Goal: Task Accomplishment & Management: Use online tool/utility

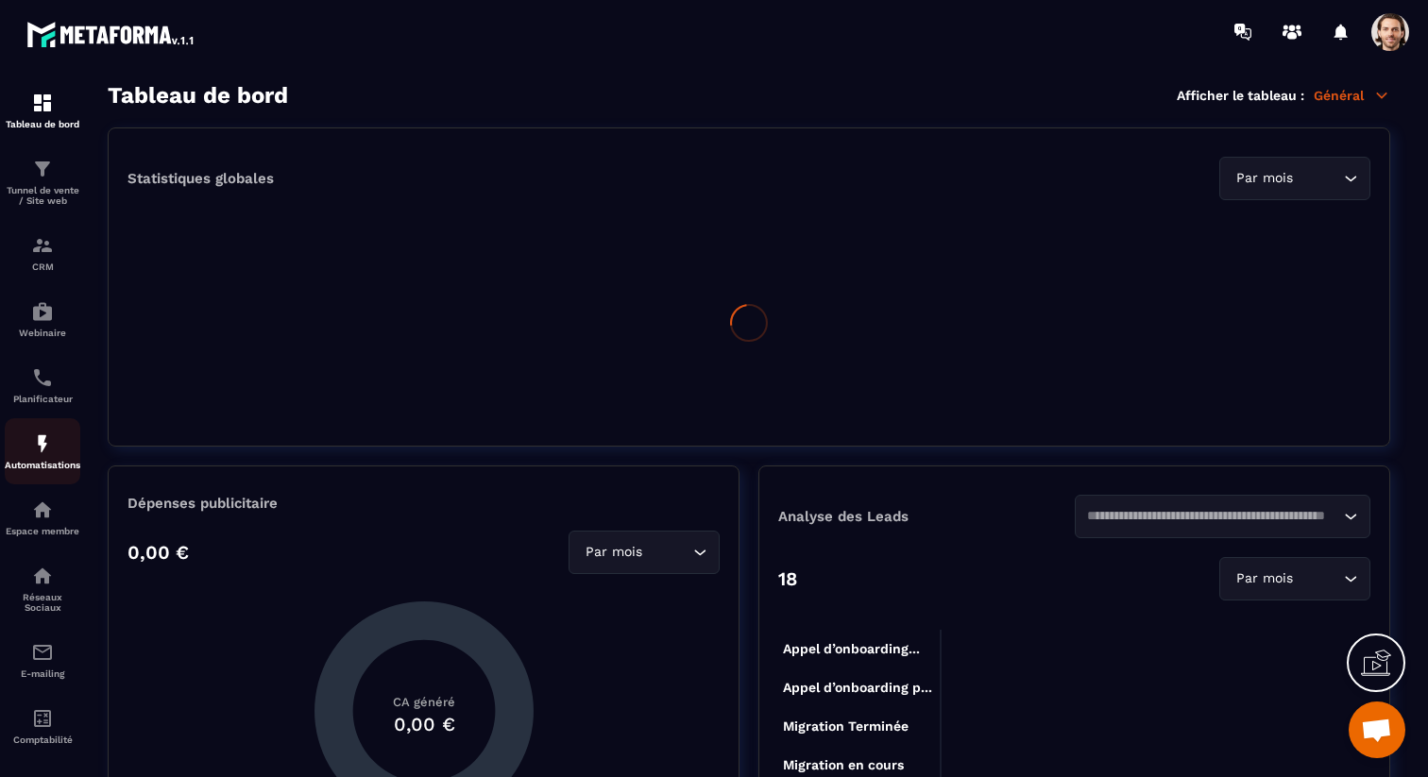
click at [35, 455] on img at bounding box center [42, 443] width 23 height 23
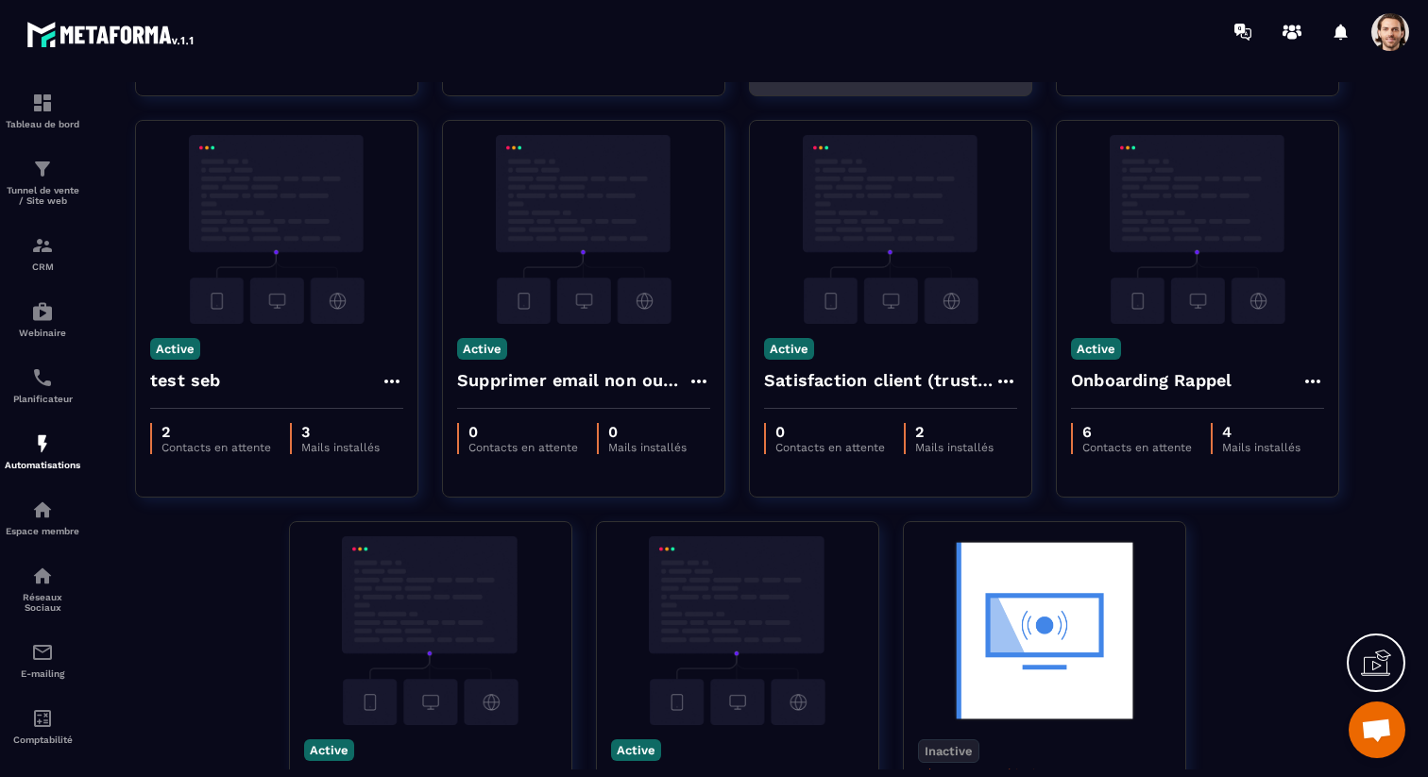
scroll to position [1040, 0]
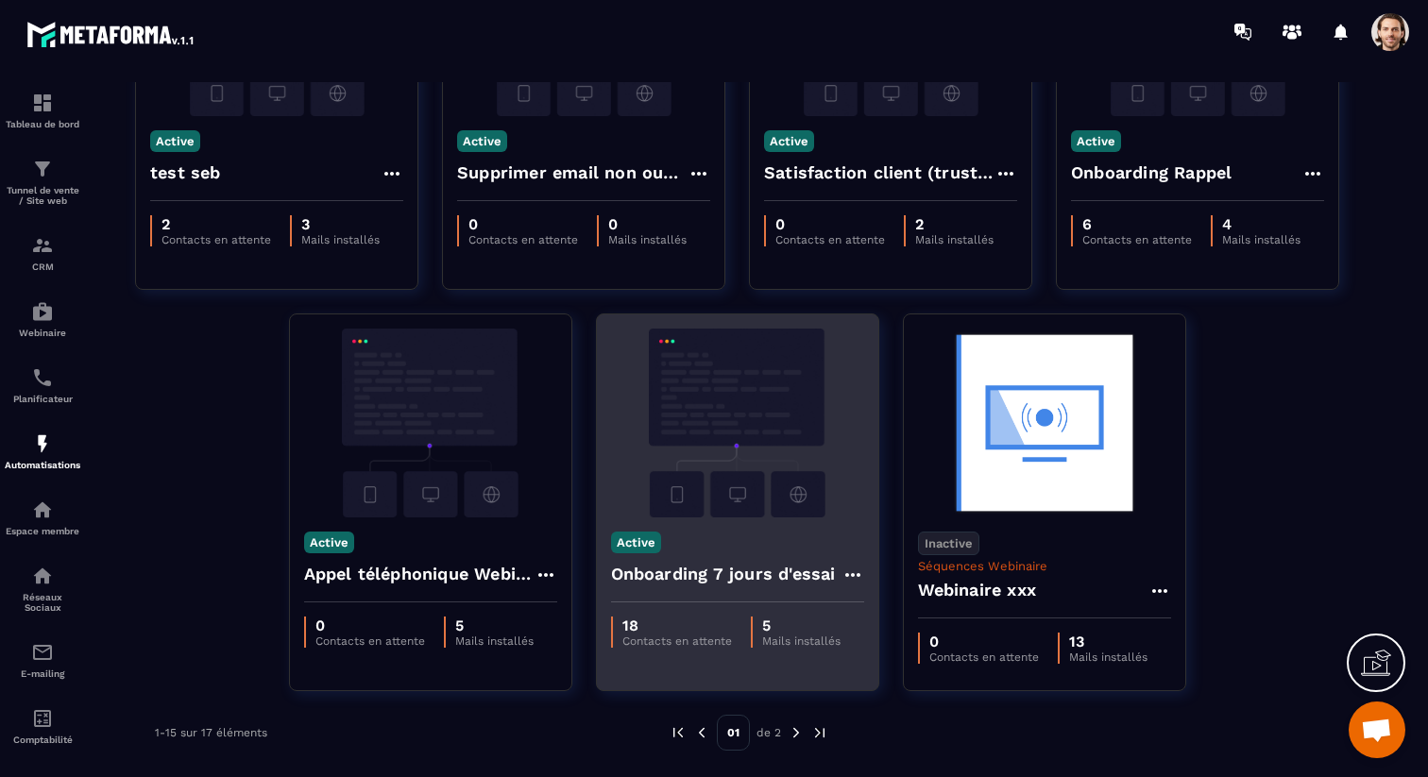
click at [698, 578] on h4 "Onboarding 7 jours d'essai" at bounding box center [723, 574] width 225 height 26
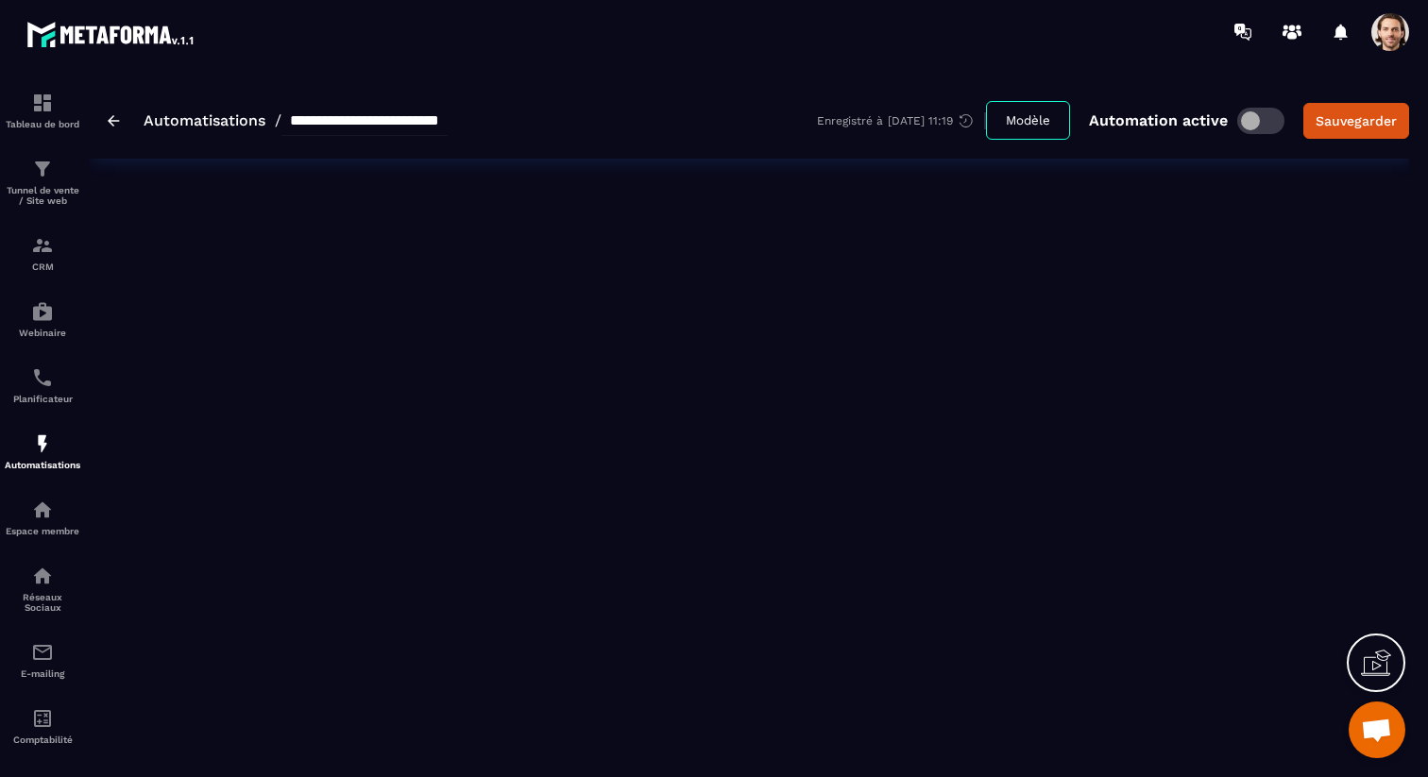
type input "**********"
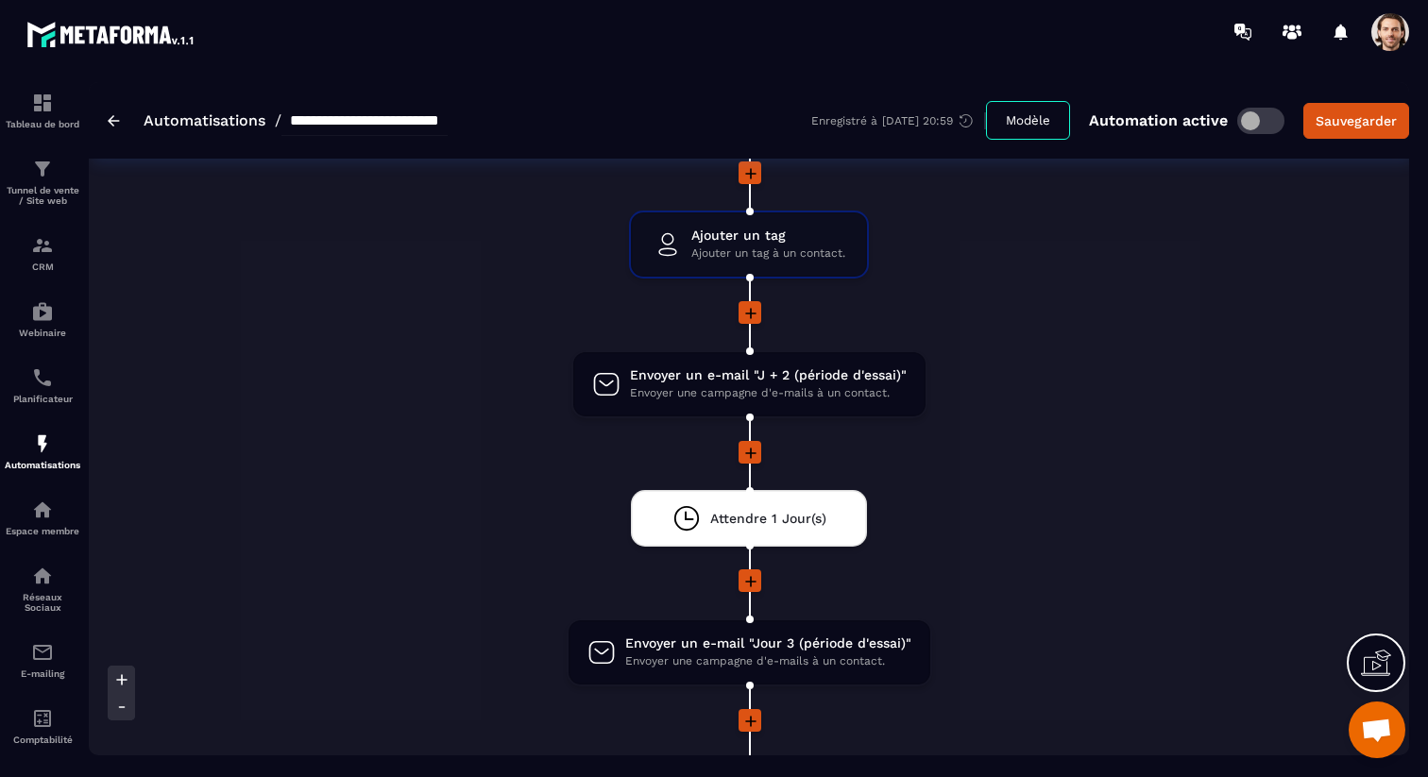
scroll to position [1262, 0]
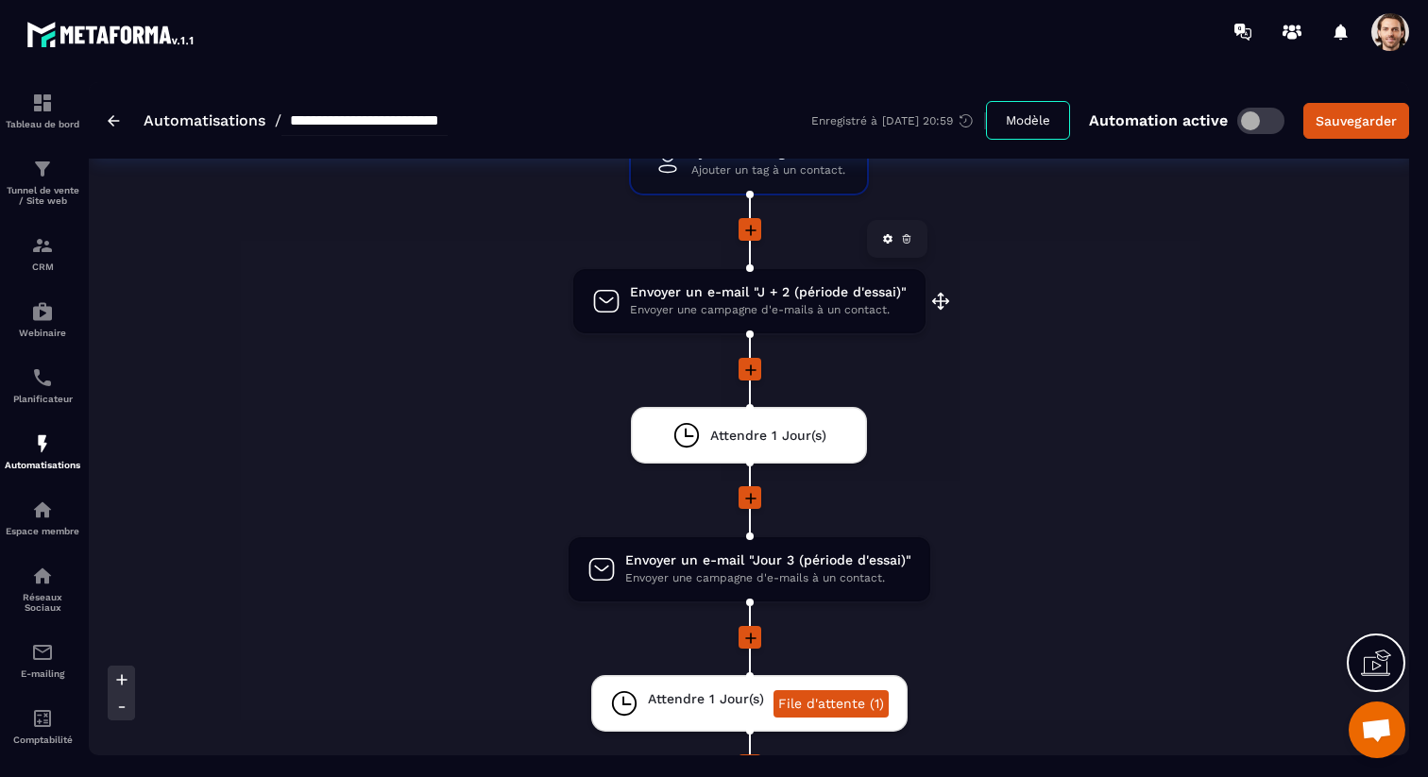
click at [764, 304] on span "Envoyer une campagne d'e-mails à un contact." at bounding box center [768, 310] width 277 height 18
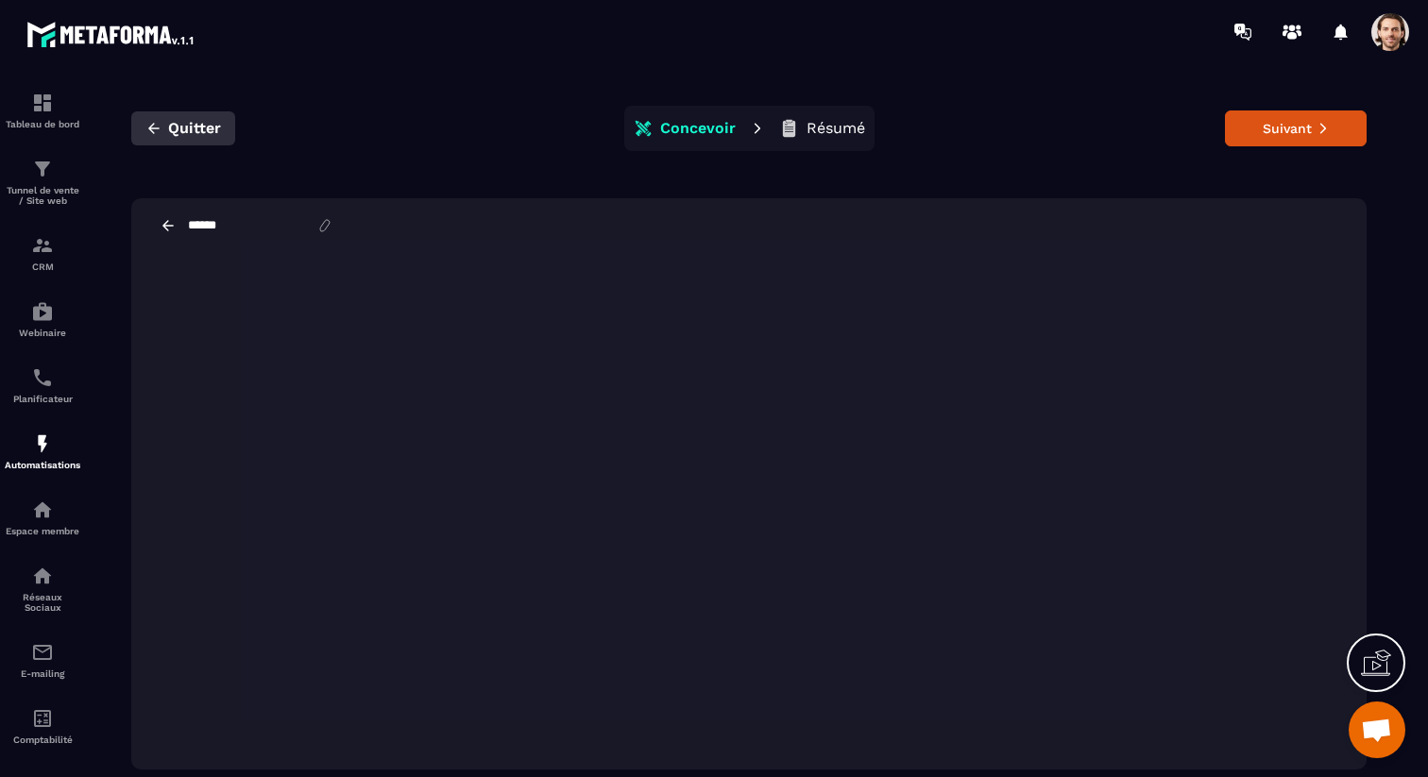
click at [176, 128] on span "Quitter" at bounding box center [194, 128] width 53 height 19
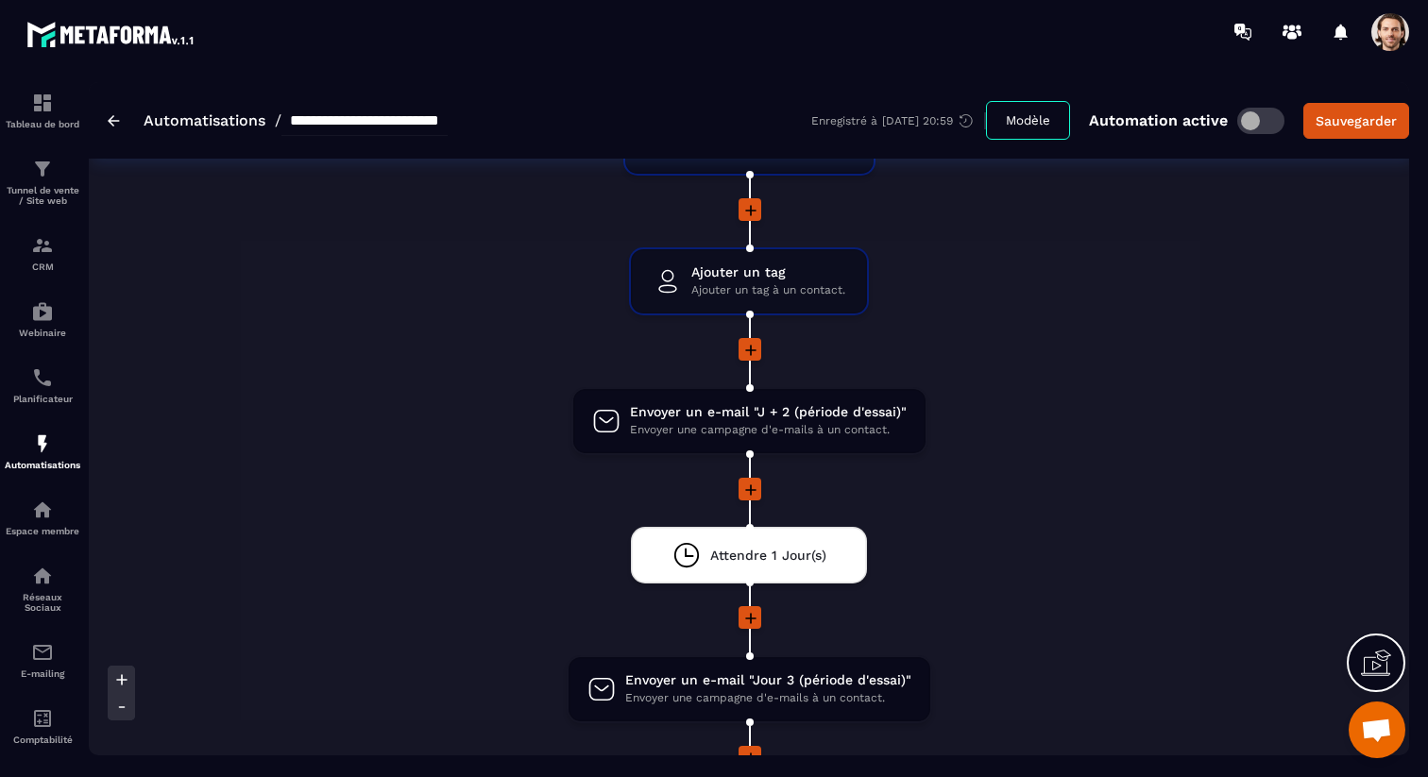
scroll to position [1260, 0]
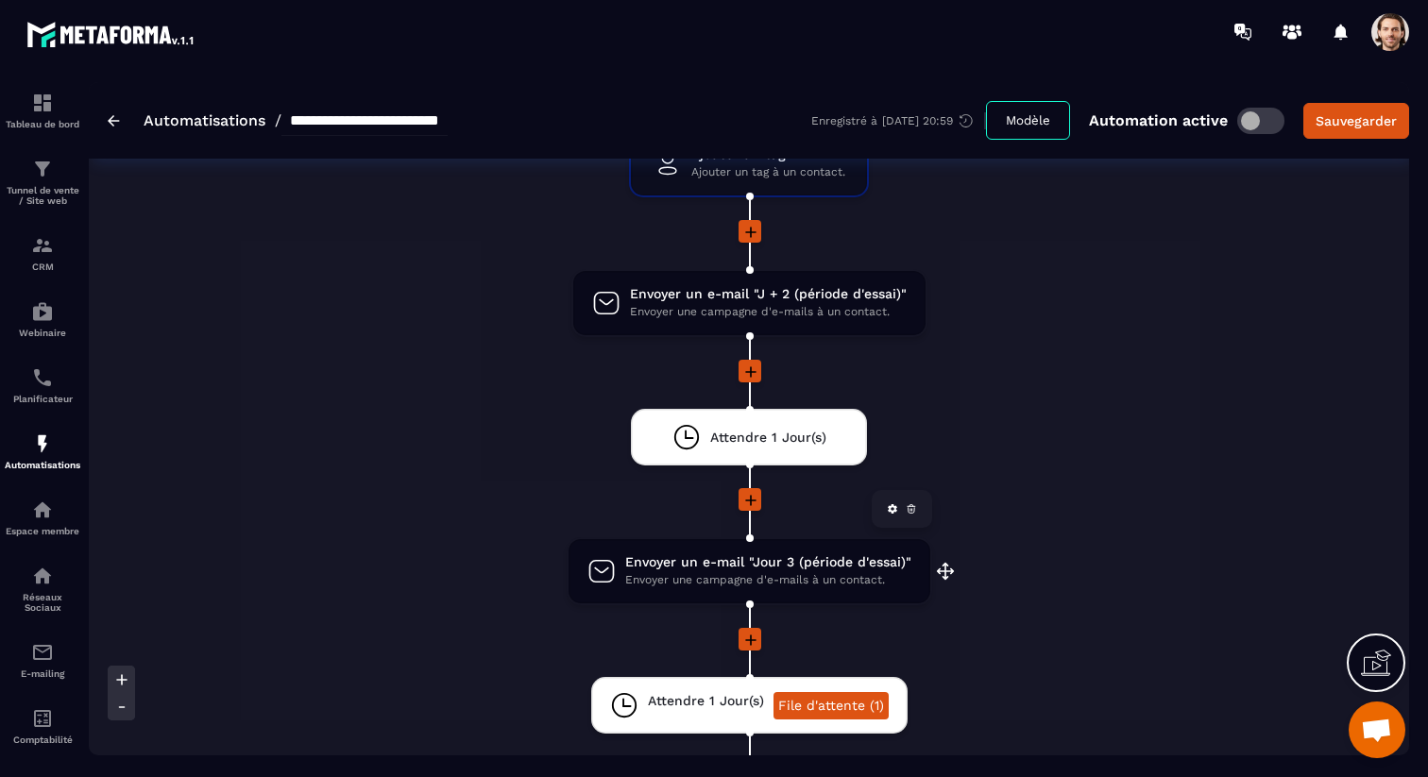
click at [699, 585] on span "Envoyer une campagne d'e-mails à un contact." at bounding box center [768, 580] width 286 height 18
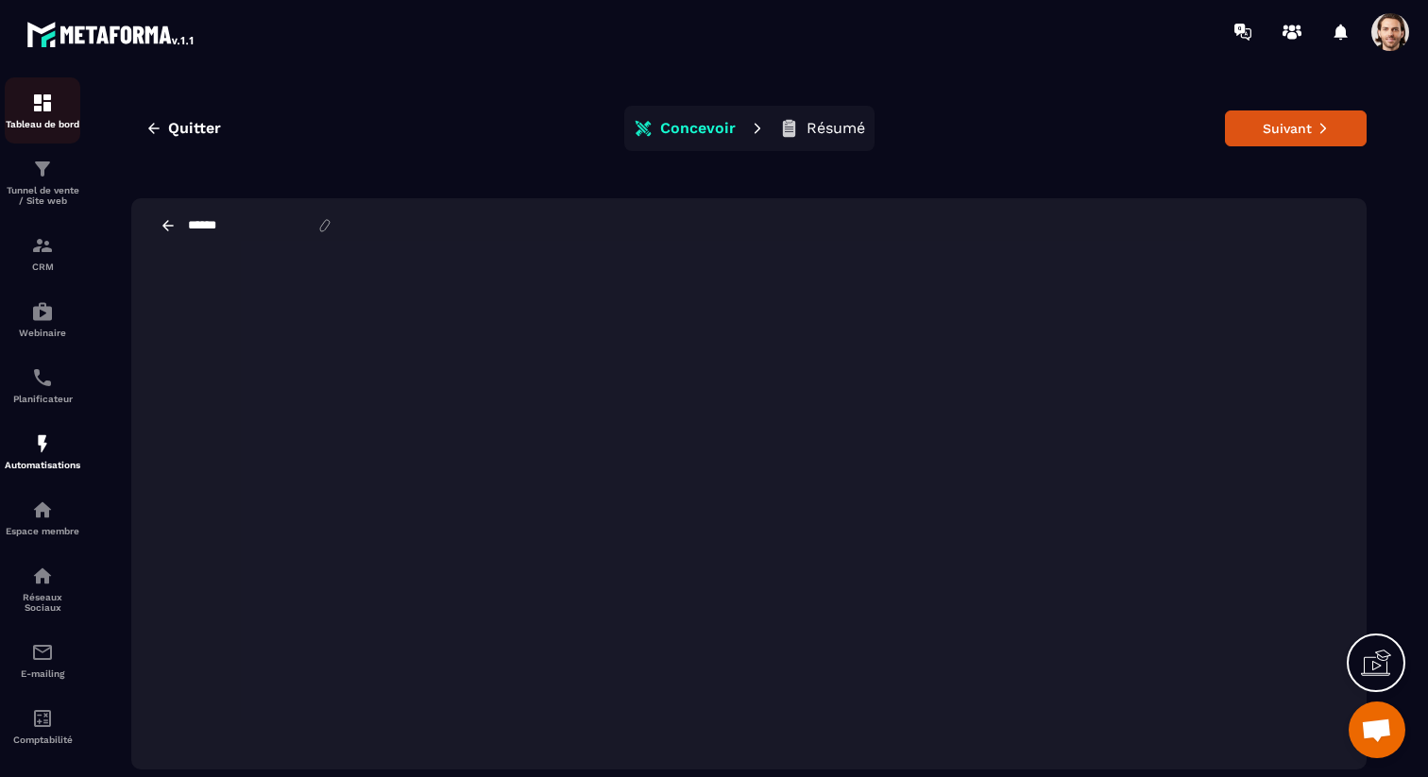
click at [36, 112] on img at bounding box center [42, 103] width 23 height 23
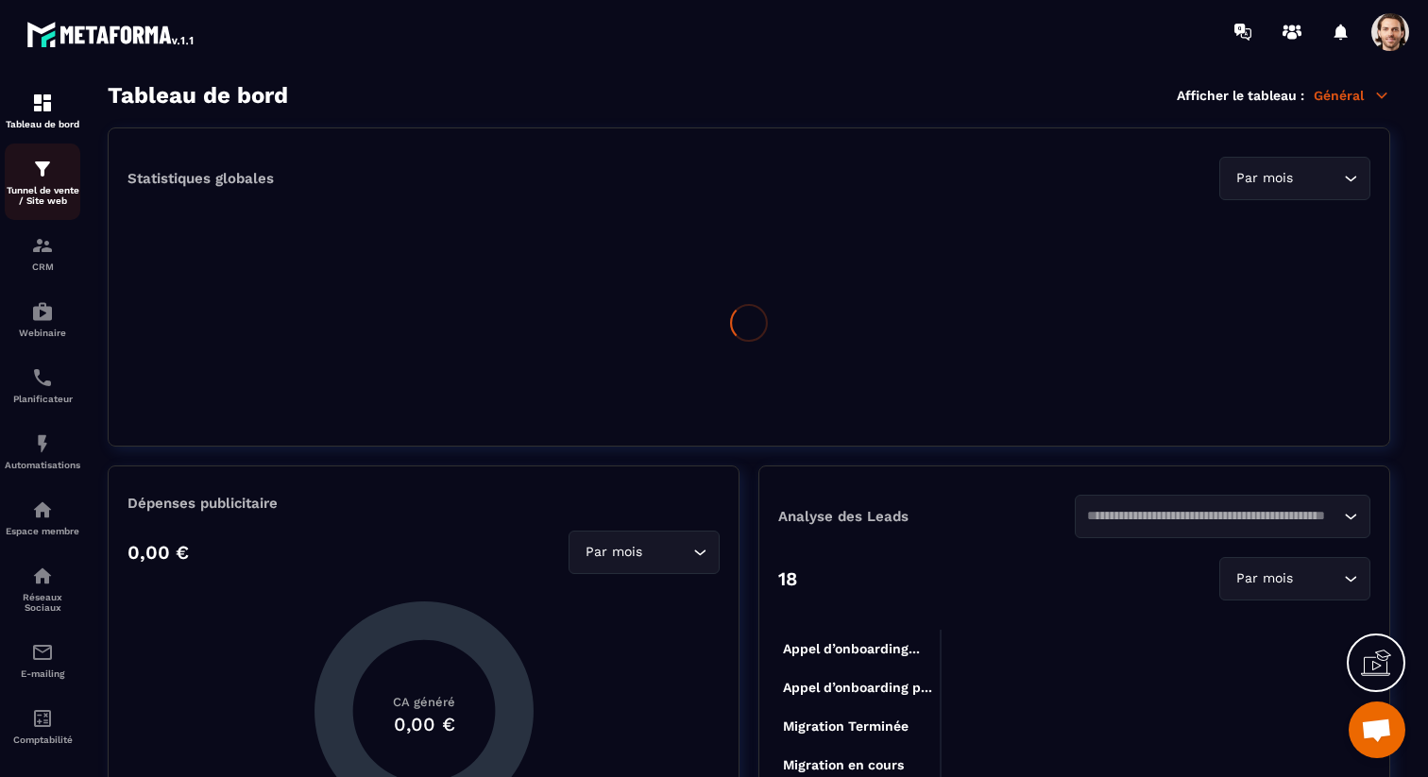
click at [54, 191] on p "Tunnel de vente / Site web" at bounding box center [43, 195] width 76 height 21
